Goal: Task Accomplishment & Management: Use online tool/utility

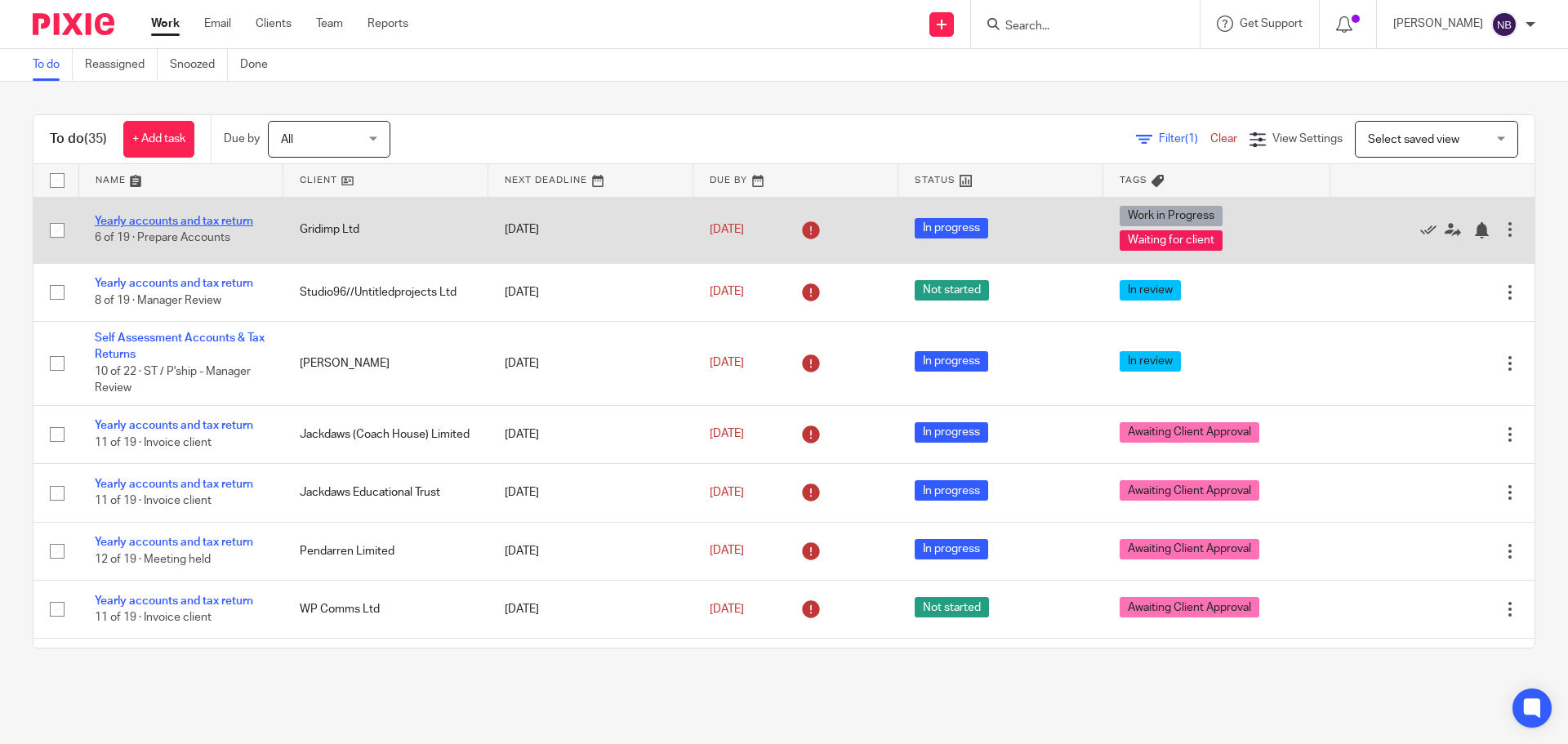
click at [200, 220] on link "Yearly accounts and tax return" at bounding box center [174, 221] width 159 height 12
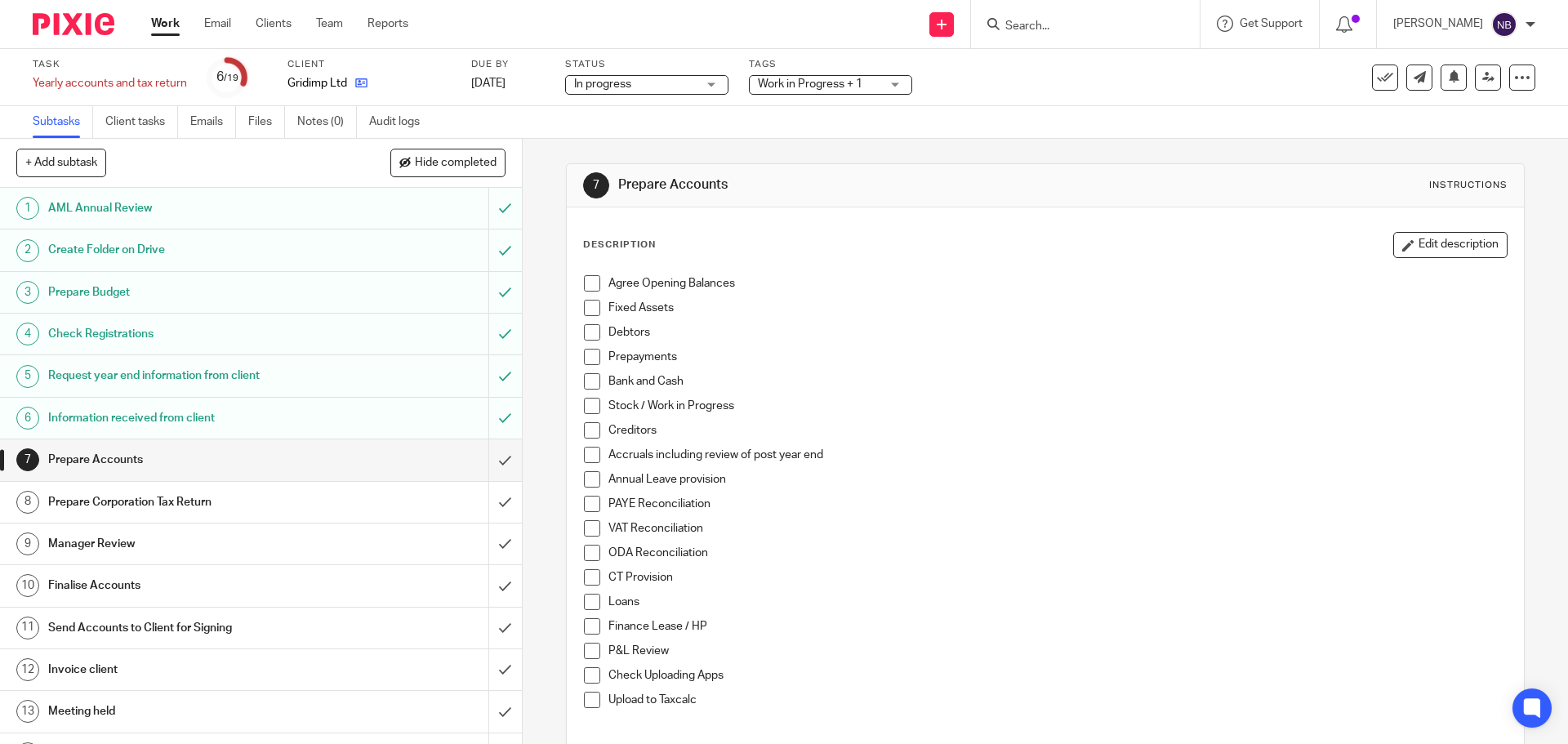
click at [366, 80] on icon at bounding box center [361, 83] width 12 height 12
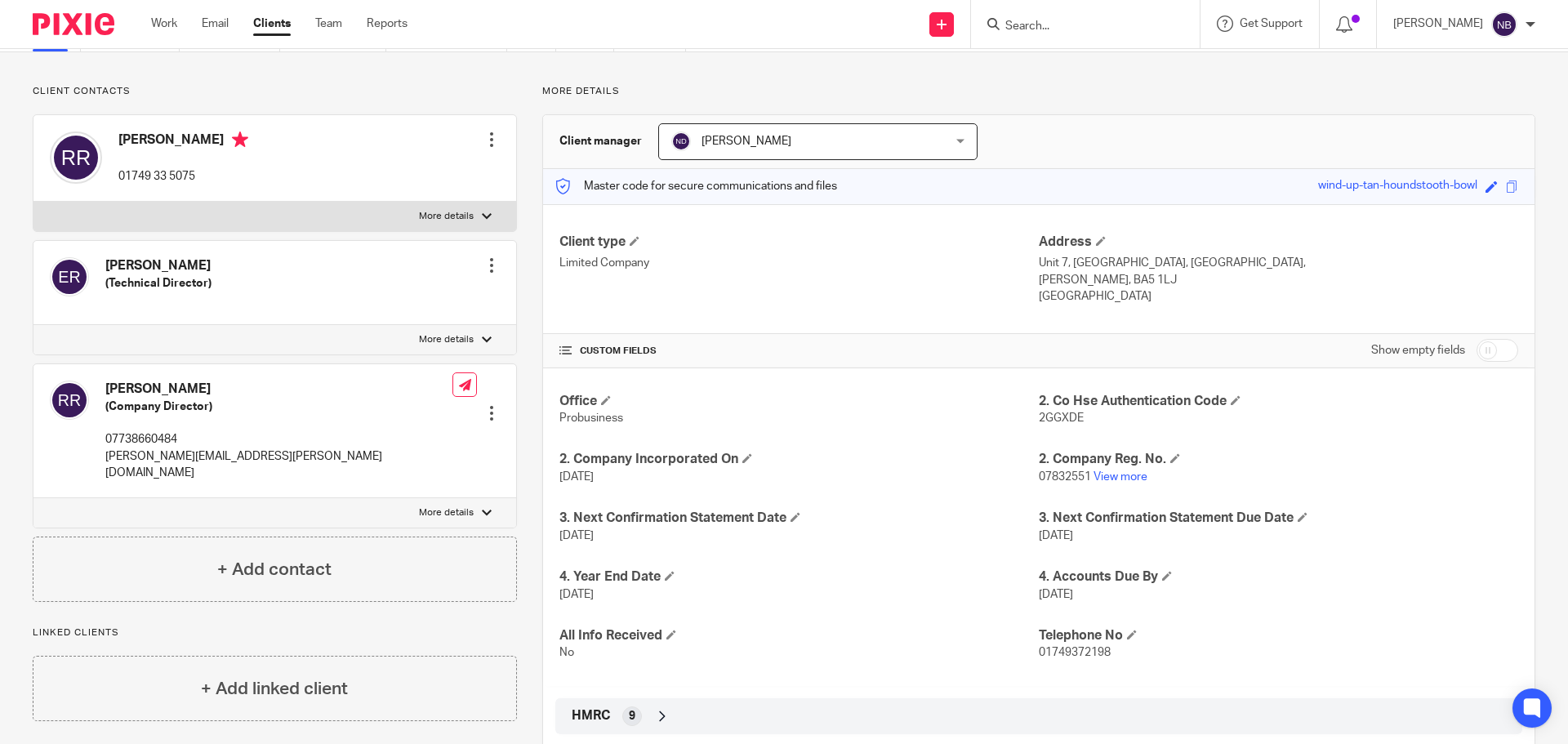
scroll to position [173, 0]
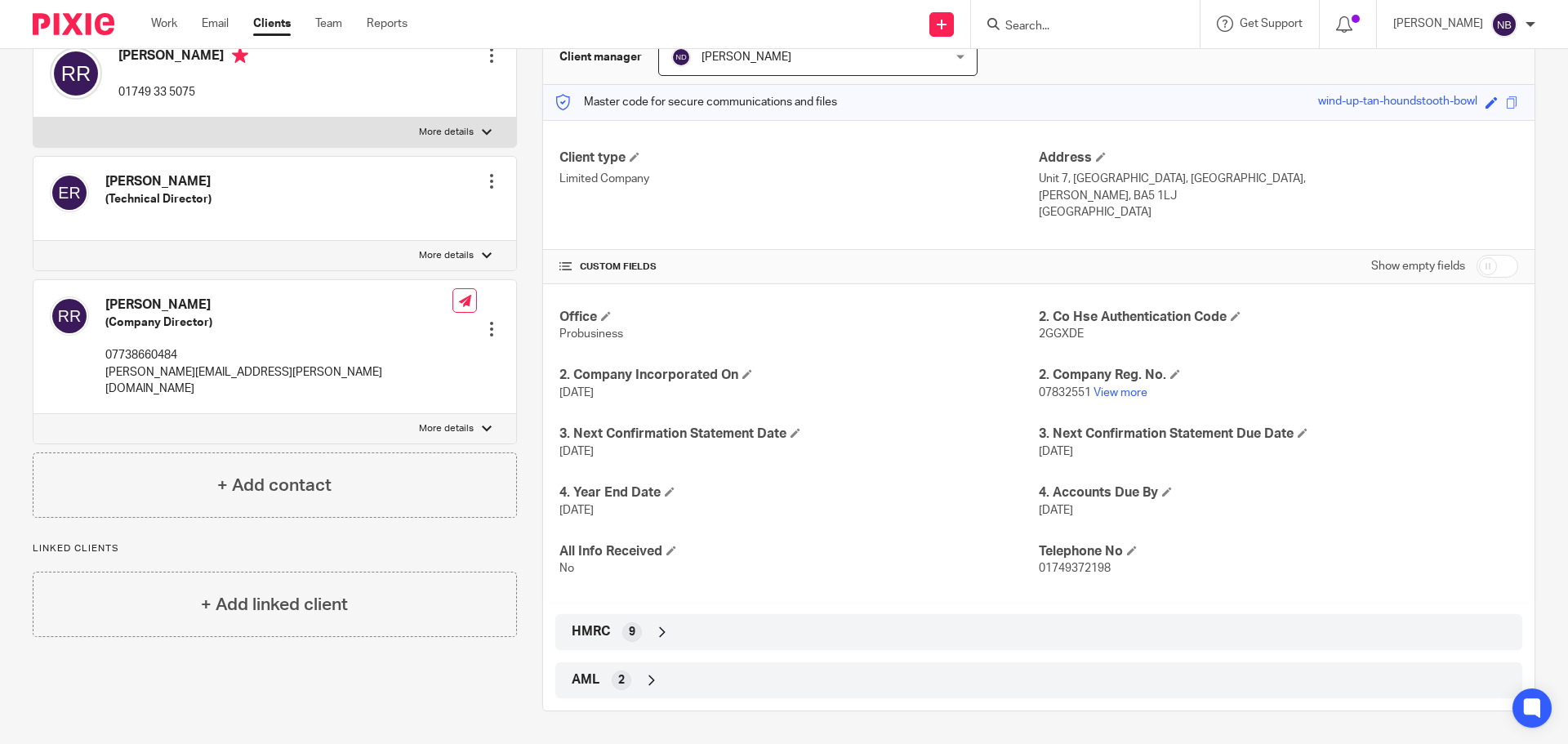
click at [609, 635] on div "HMRC 9" at bounding box center [1038, 633] width 943 height 28
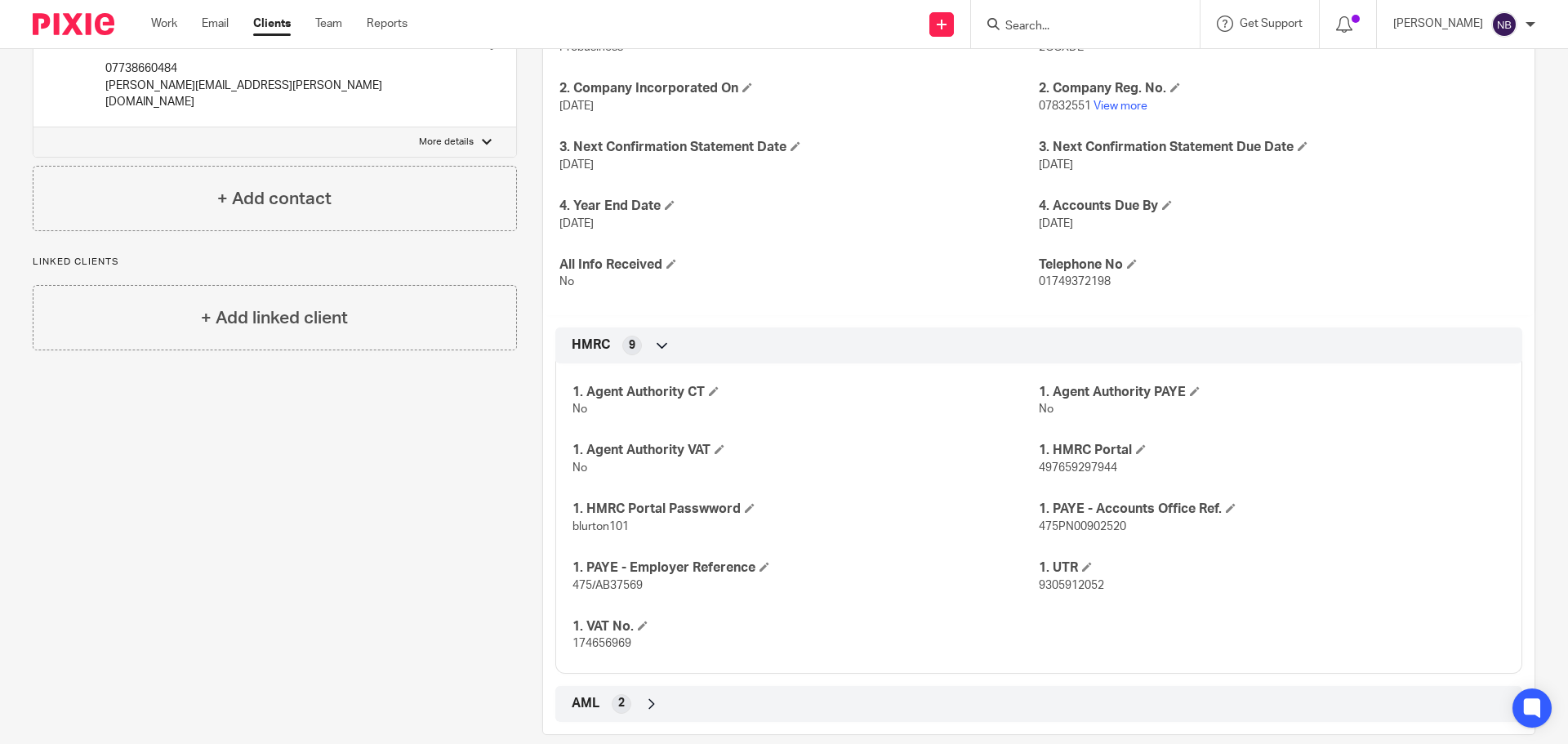
scroll to position [483, 0]
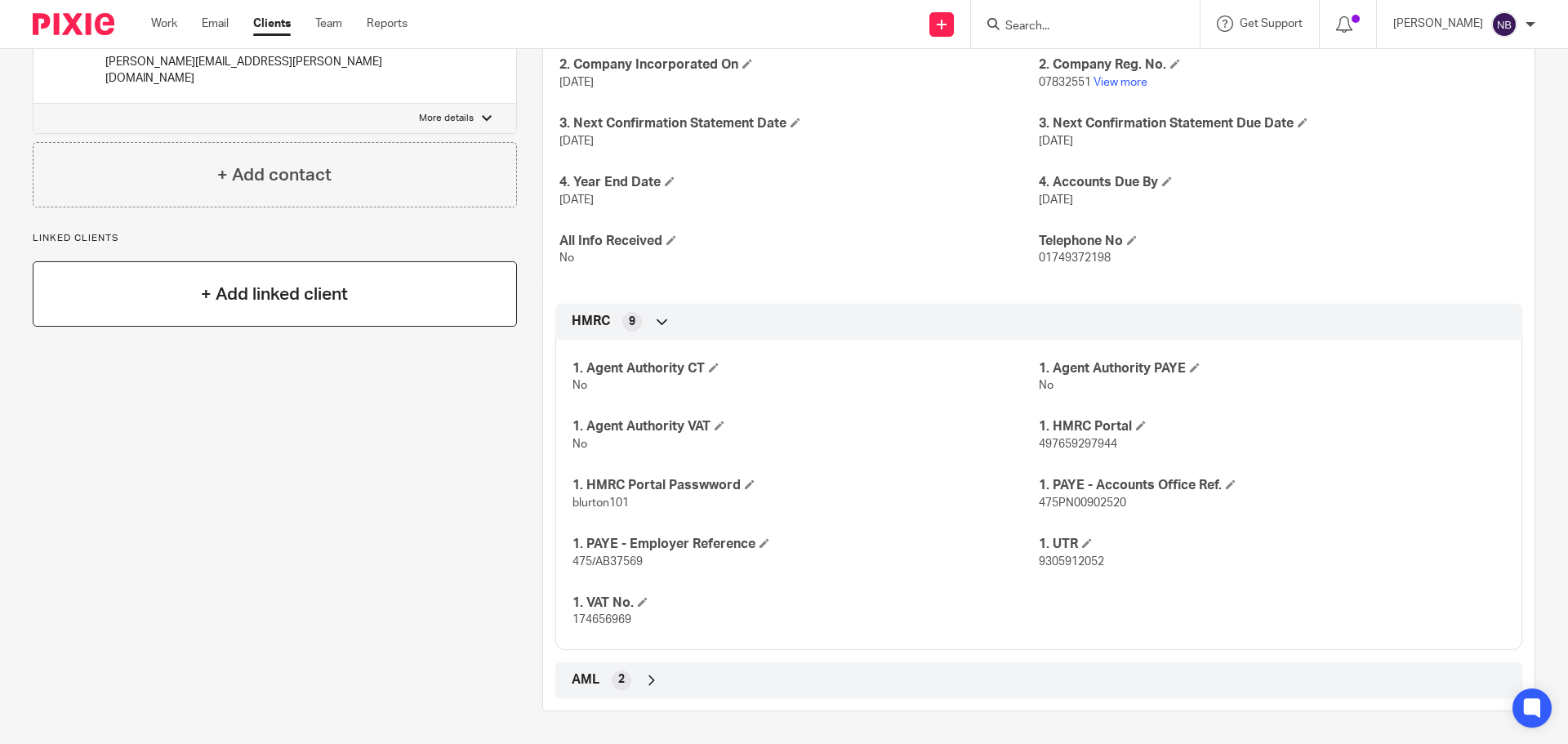
drag, startPoint x: 426, startPoint y: 372, endPoint x: 401, endPoint y: 268, distance: 107.0
click at [426, 372] on div "Client contacts Edward Andrew Ross (Technical Director) Edit contact Create cli…" at bounding box center [262, 201] width 510 height 1021
drag, startPoint x: 1119, startPoint y: 446, endPoint x: 1033, endPoint y: 448, distance: 86.0
click at [1039, 448] on p "497659297944" at bounding box center [1272, 444] width 467 height 17
click at [1110, 447] on span "497659297944" at bounding box center [1078, 444] width 78 height 12
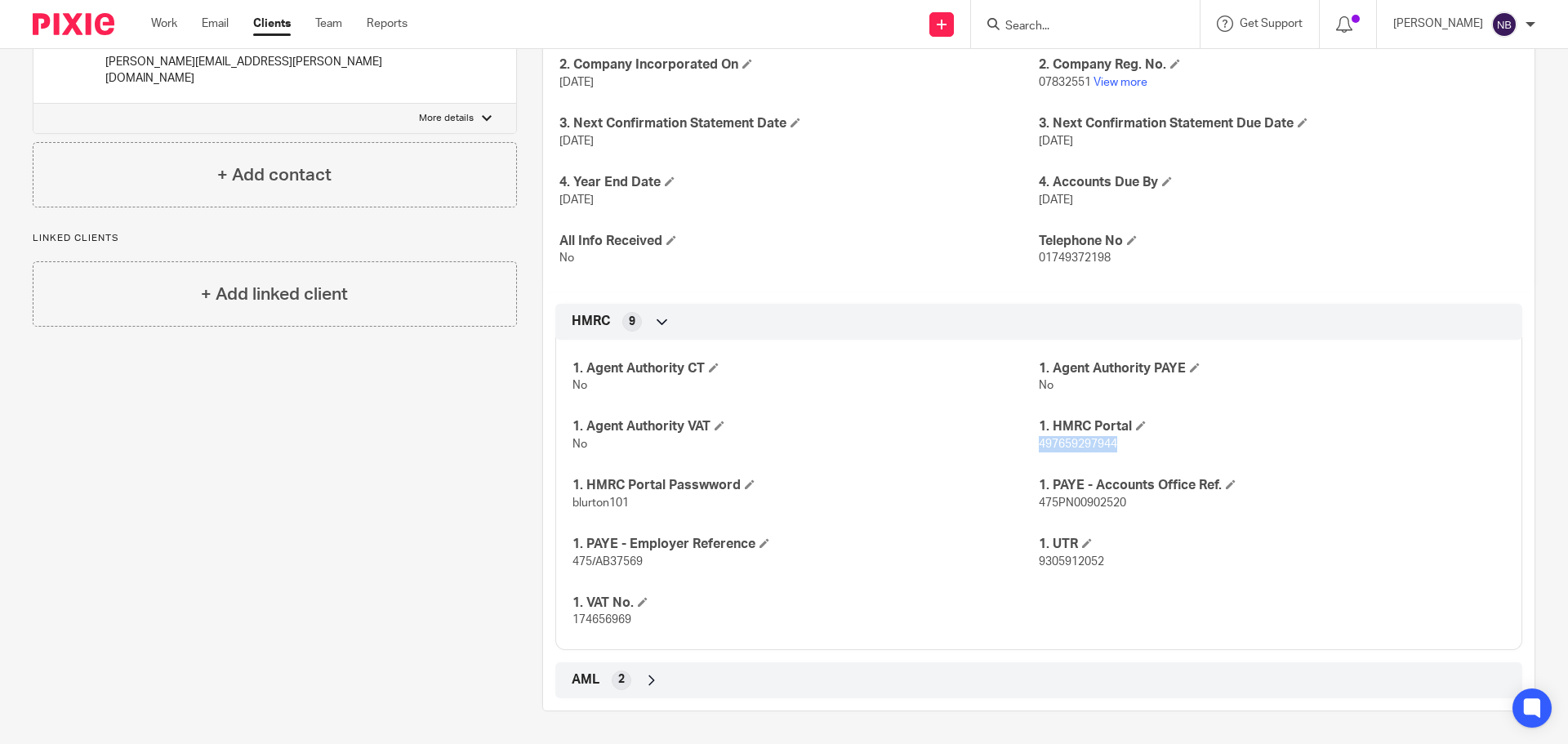
drag, startPoint x: 1076, startPoint y: 445, endPoint x: 1031, endPoint y: 445, distance: 45.0
click at [1039, 445] on p "497659297944" at bounding box center [1272, 444] width 467 height 17
copy span "497659297944"
click at [640, 509] on p "blurton101" at bounding box center [805, 503] width 467 height 17
drag, startPoint x: 592, startPoint y: 503, endPoint x: 570, endPoint y: 503, distance: 22.0
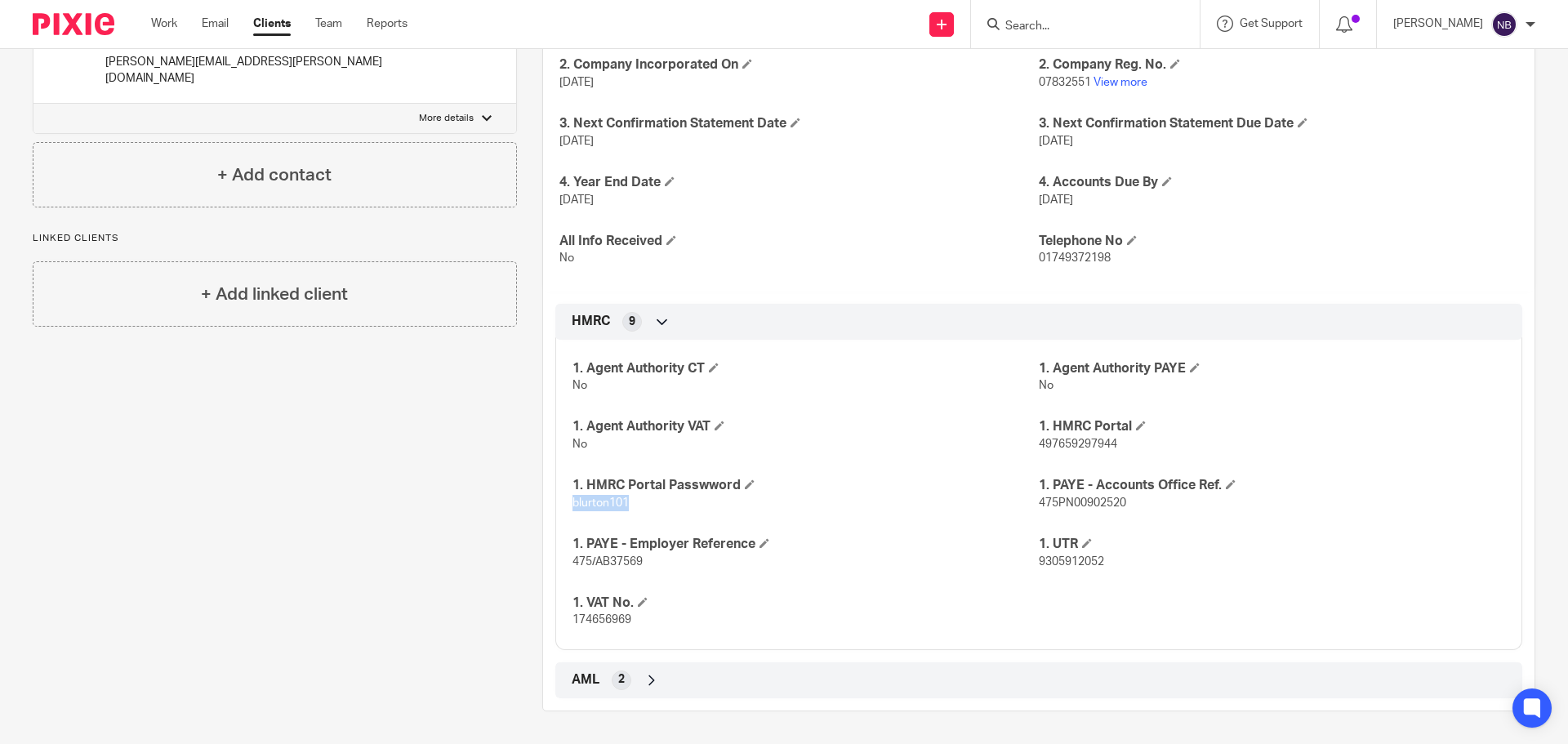
click at [573, 503] on p "blurton101" at bounding box center [805, 503] width 467 height 17
copy span "blurton101"
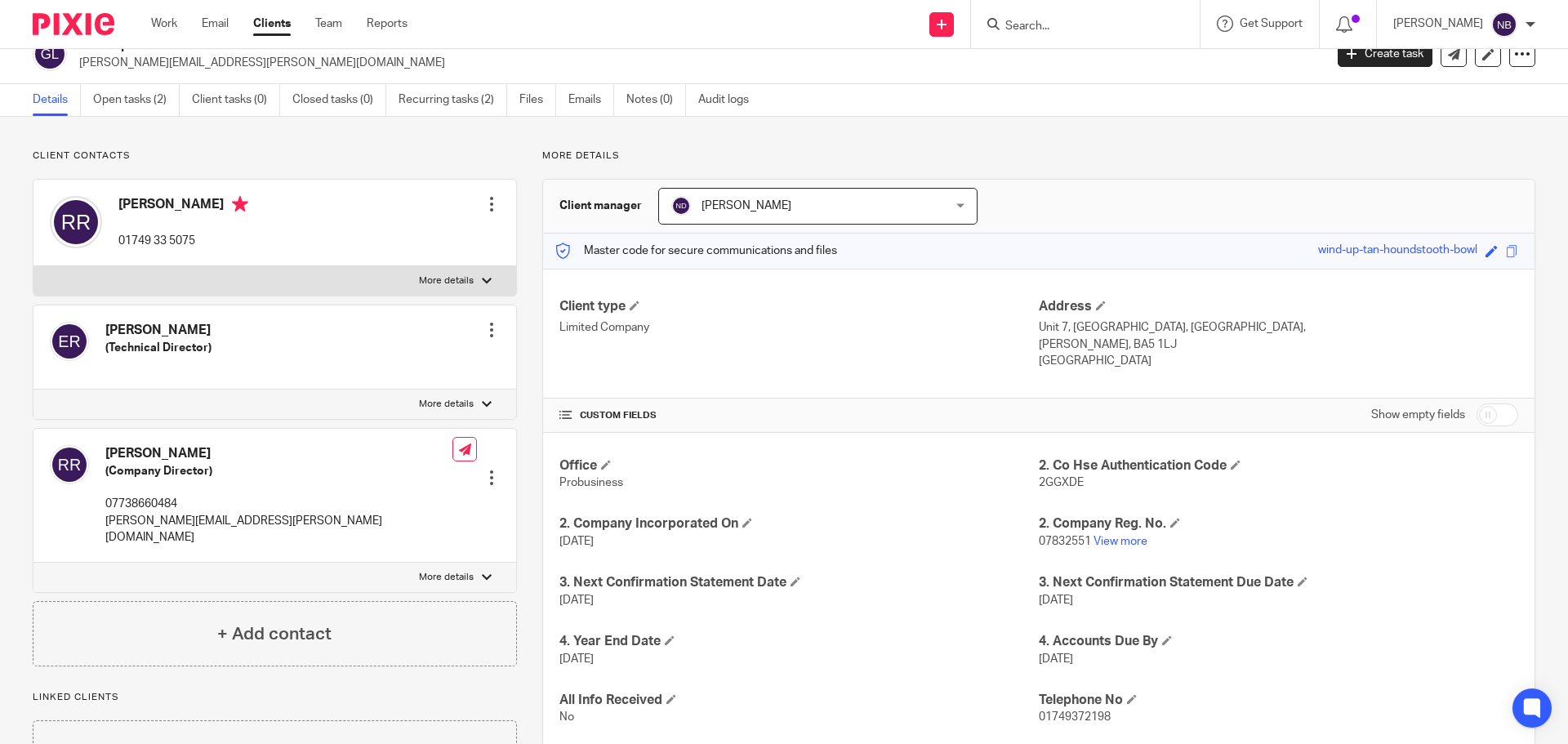
scroll to position [0, 0]
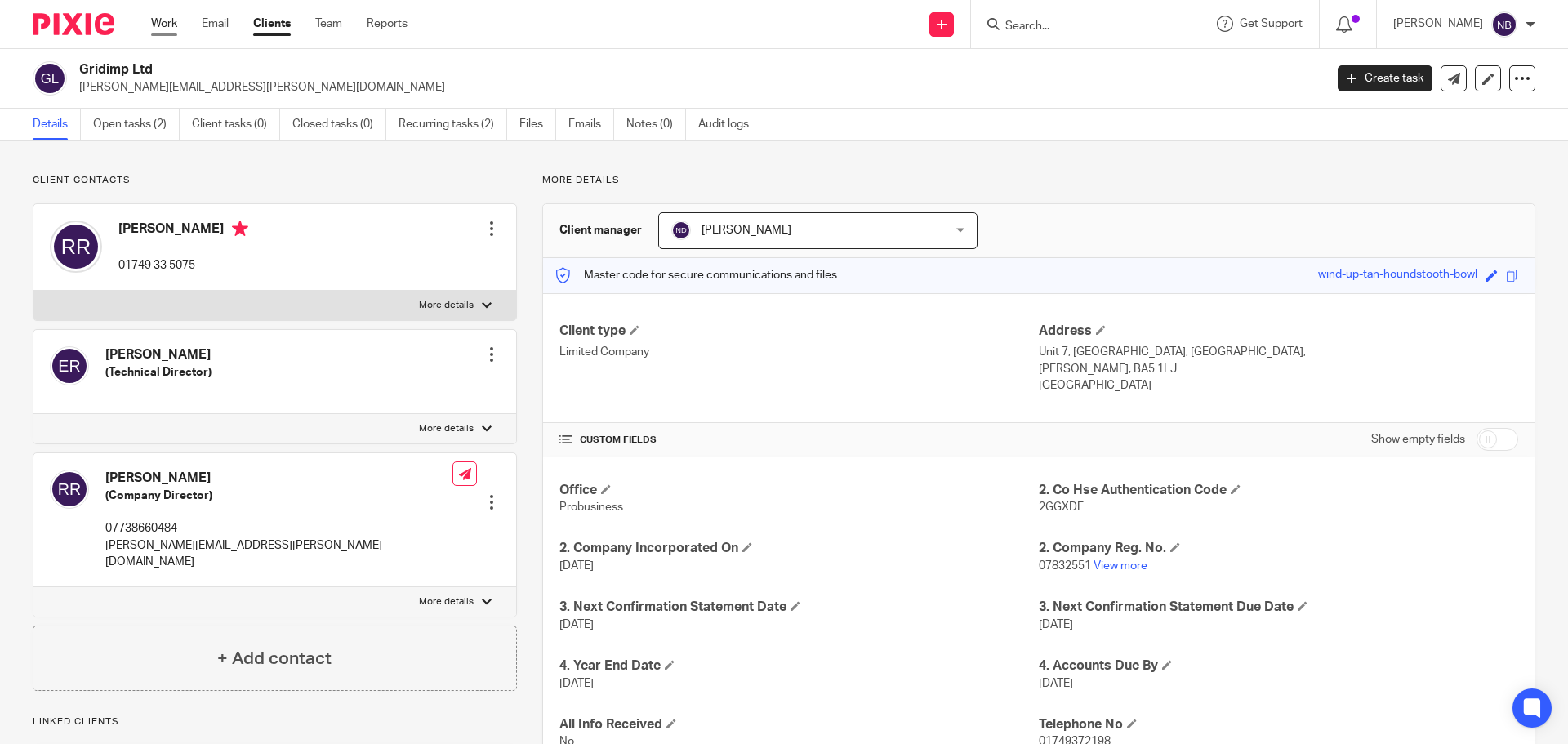
click at [166, 25] on link "Work" at bounding box center [164, 24] width 26 height 17
